Goal: Task Accomplishment & Management: Manage account settings

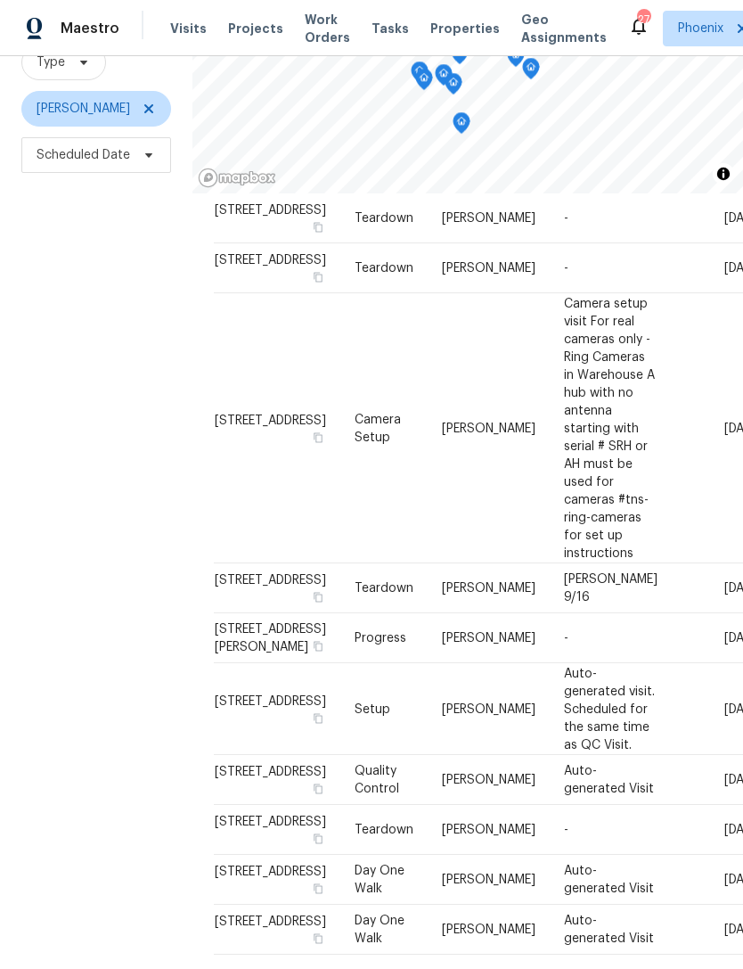
scroll to position [57, 0]
click at [621, 805] on td "-" at bounding box center [611, 830] width 122 height 50
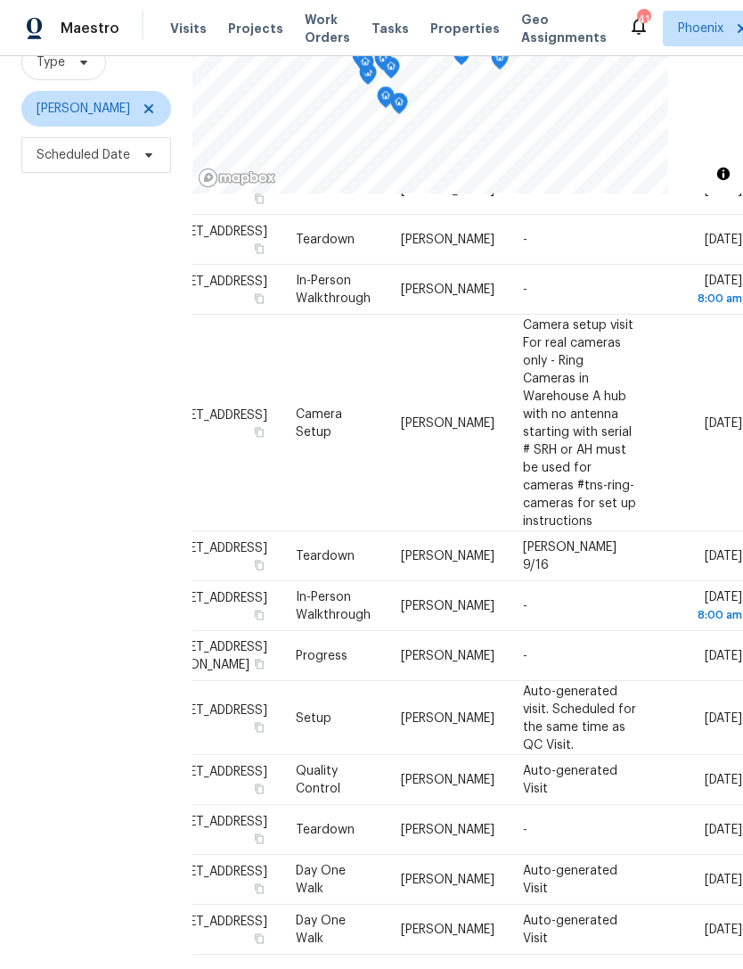
scroll to position [846, 149]
click at [0, 0] on icon at bounding box center [0, 0] width 0 height 0
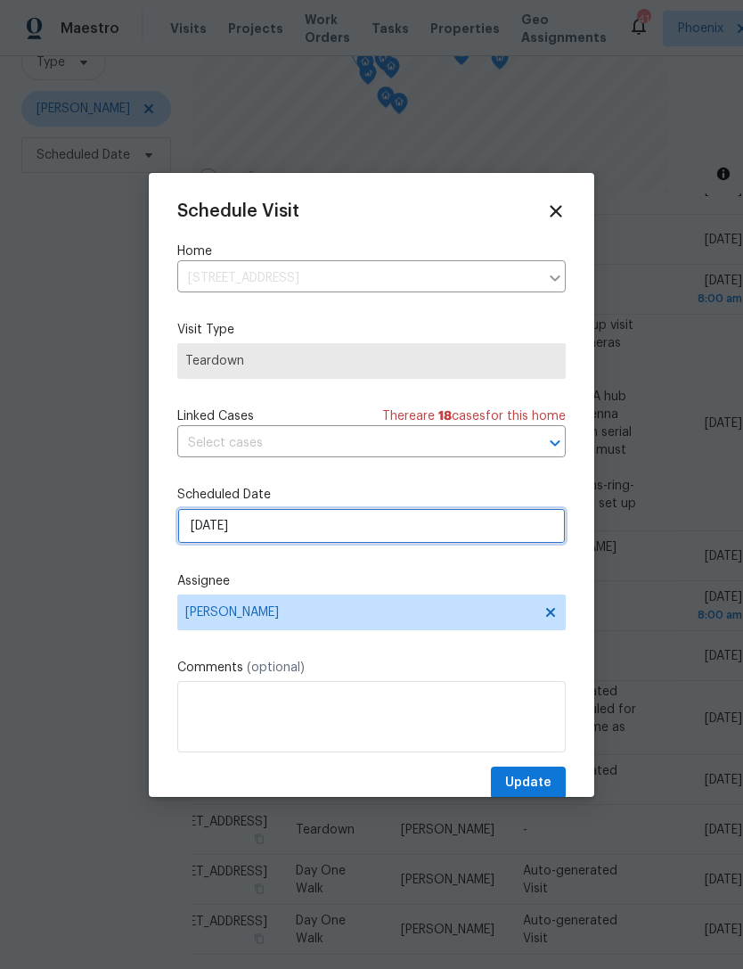
click at [301, 532] on input "[DATE]" at bounding box center [371, 526] width 389 height 36
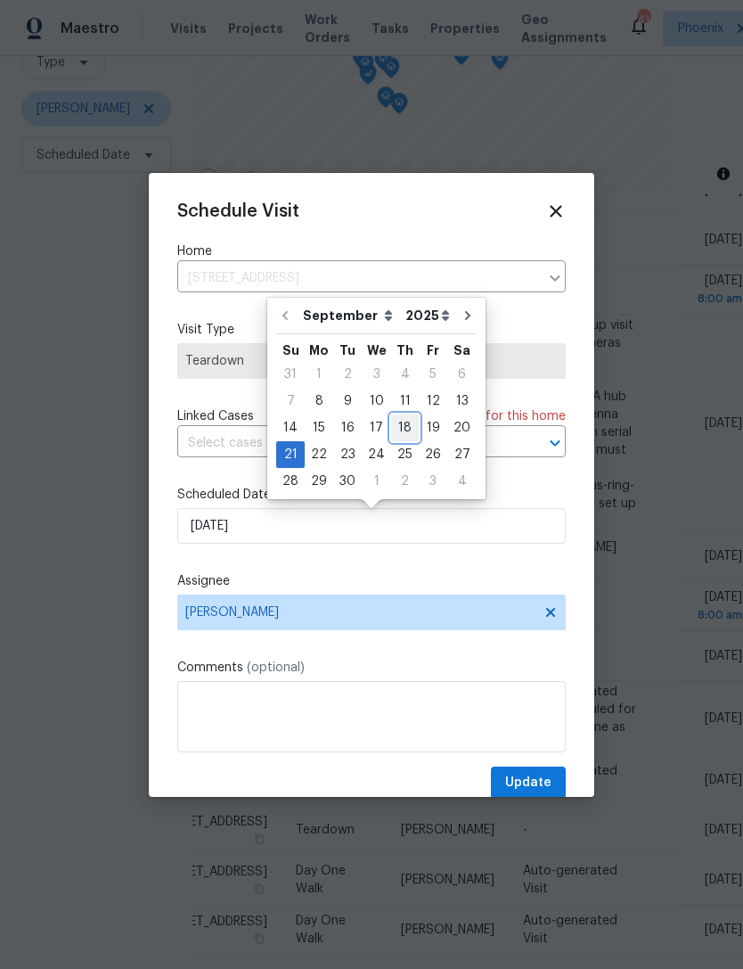
click at [392, 425] on div "18" at bounding box center [405, 427] width 28 height 25
type input "[DATE]"
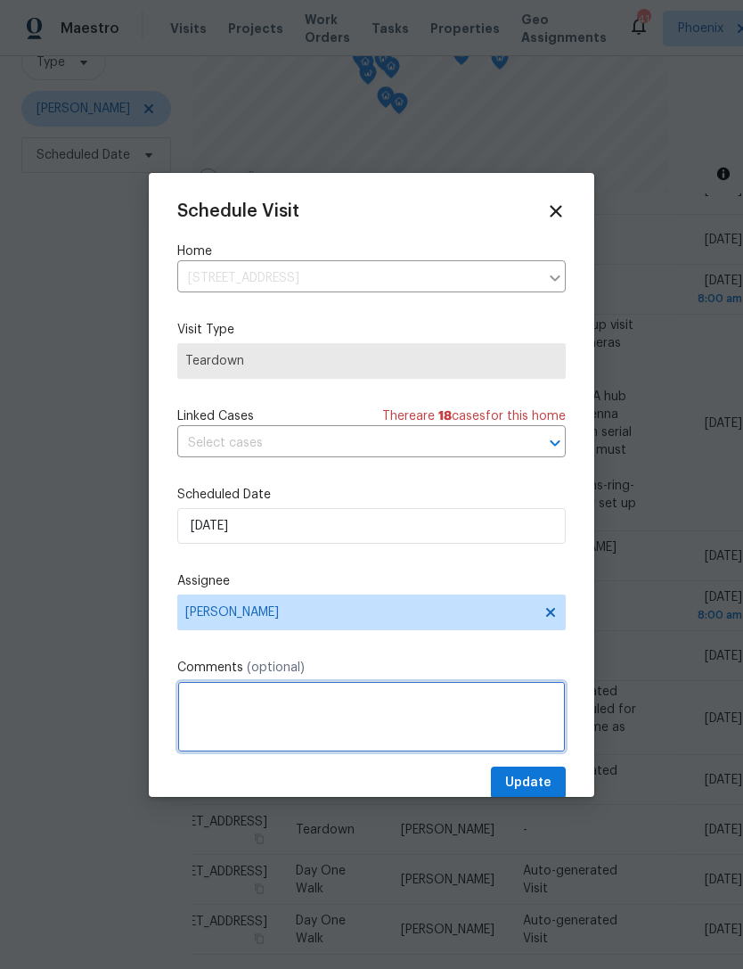
click at [257, 713] on textarea at bounding box center [371, 716] width 389 height 71
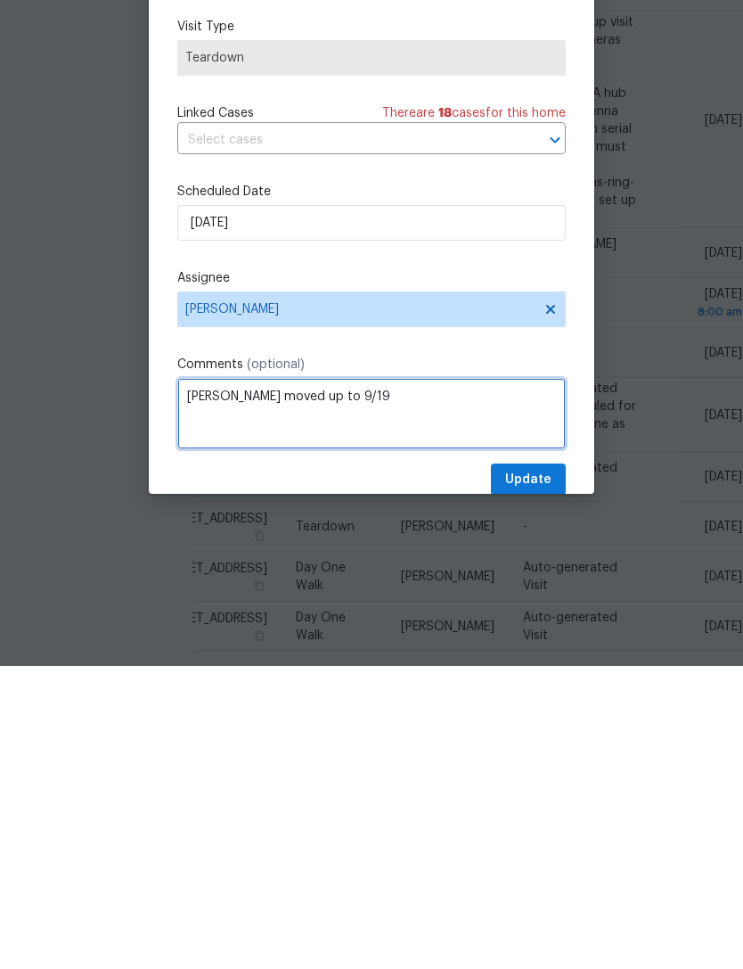
type textarea "[PERSON_NAME] moved up to 9/19"
click at [484, 357] on div "Schedule Visit Home [STREET_ADDRESS] ​ Visit Type Teardown Linked Cases There a…" at bounding box center [371, 500] width 389 height 598
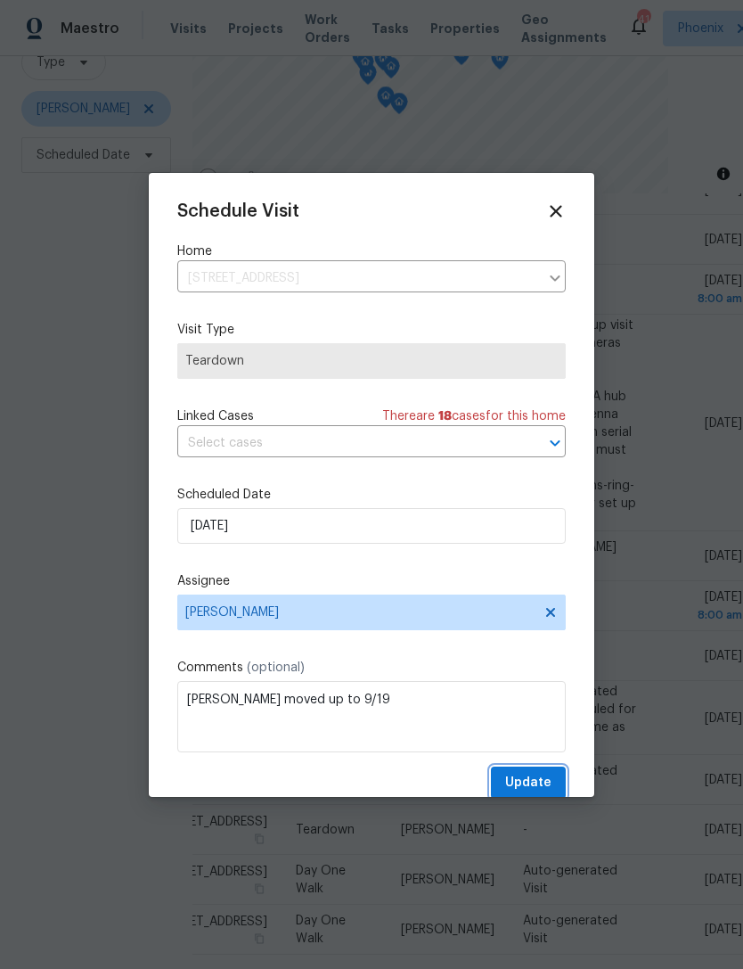
click at [536, 779] on span "Update" at bounding box center [528, 783] width 46 height 22
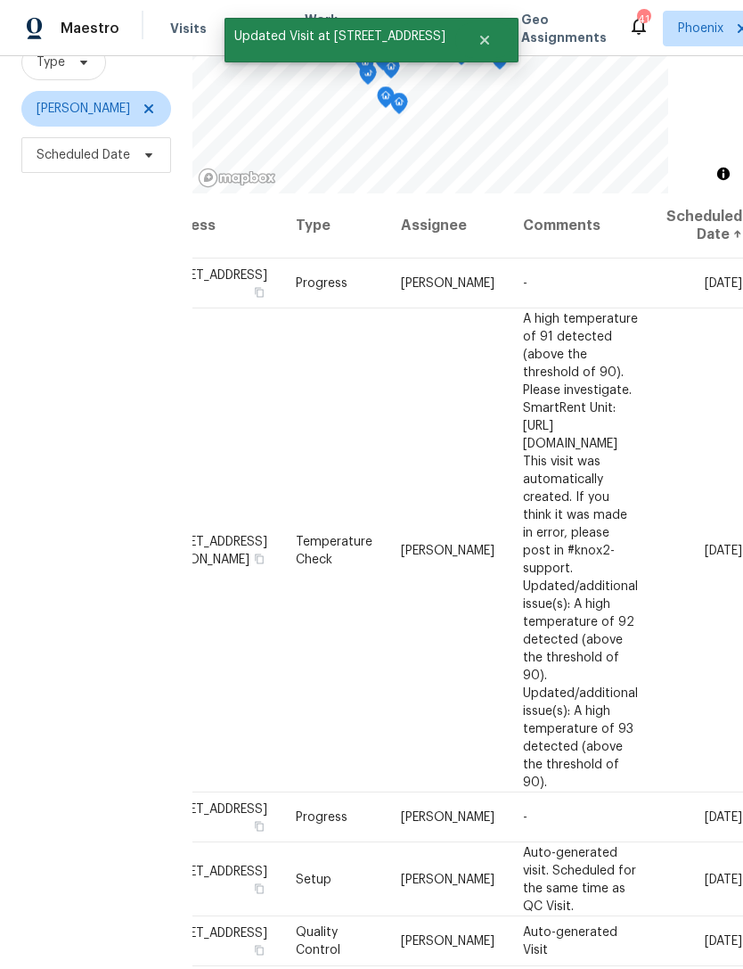
scroll to position [-1, 149]
